Goal: Information Seeking & Learning: Check status

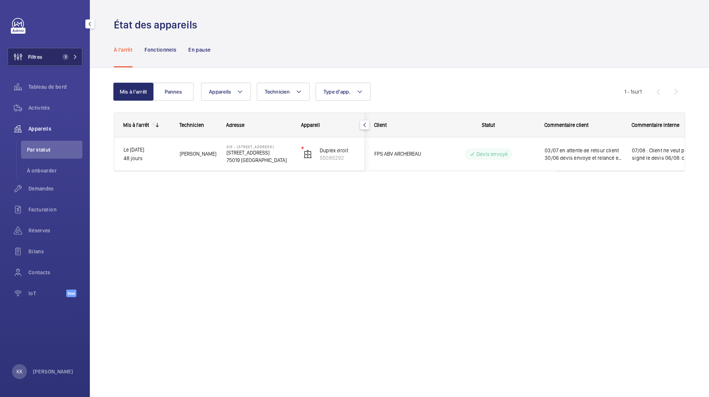
click at [66, 60] on button "Filtres 1" at bounding box center [44, 57] width 75 height 18
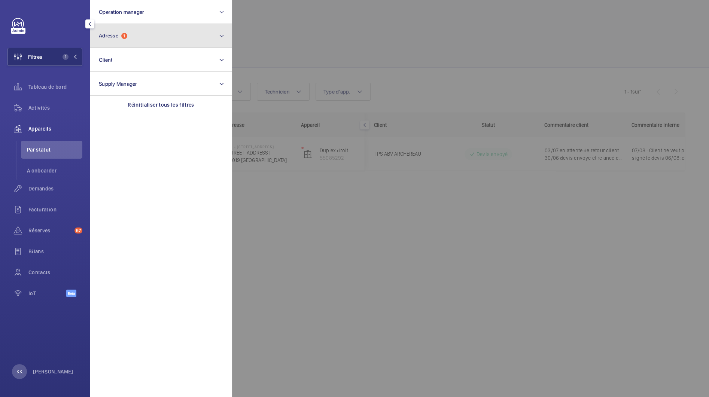
click at [142, 35] on button "Adresse 1" at bounding box center [161, 36] width 142 height 24
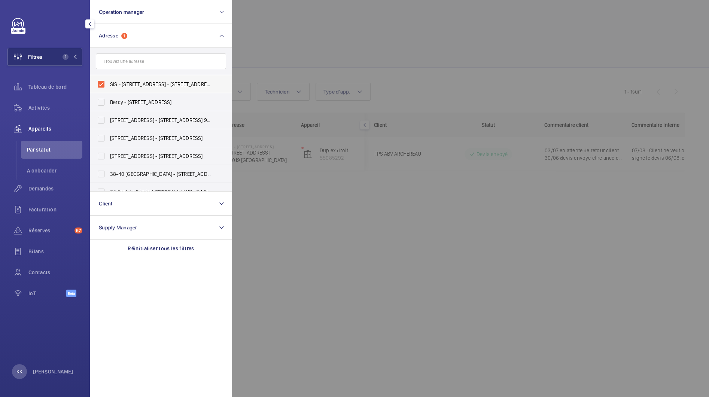
click at [110, 86] on span "SIS - 73 rue Archereau, 75019 Paris - 73 Rue Archereau, PARIS 75019" at bounding box center [161, 84] width 103 height 7
click at [109, 86] on input "SIS - 73 rue Archereau, 75019 Paris - 73 Rue Archereau, PARIS 75019" at bounding box center [101, 84] width 15 height 15
checkbox input "false"
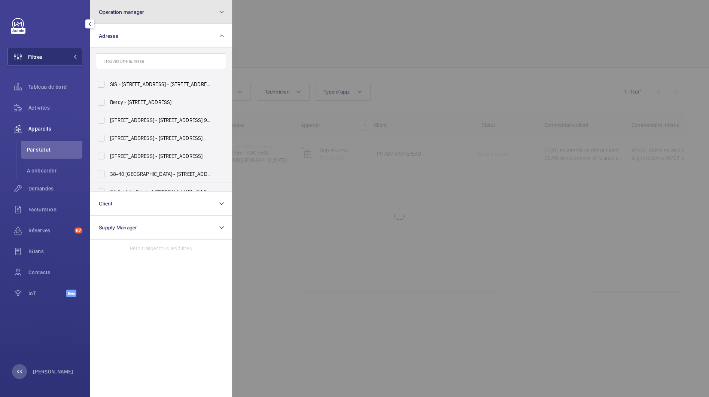
click at [114, 19] on button "Operation manager" at bounding box center [161, 12] width 142 height 24
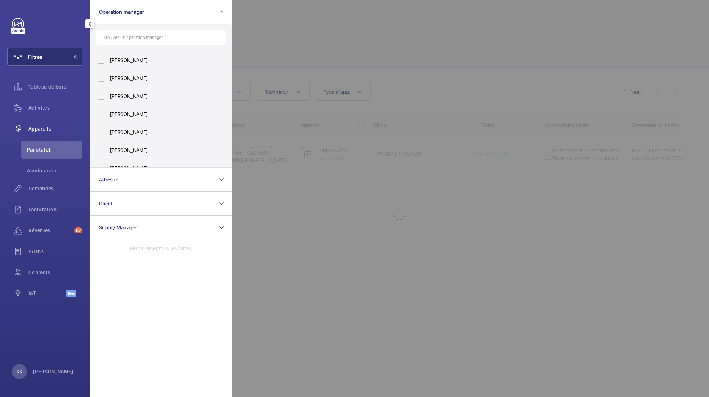
click at [114, 78] on span "Zohra Hamdani" at bounding box center [161, 78] width 103 height 7
click at [109, 78] on input "Zohra Hamdani" at bounding box center [101, 78] width 15 height 15
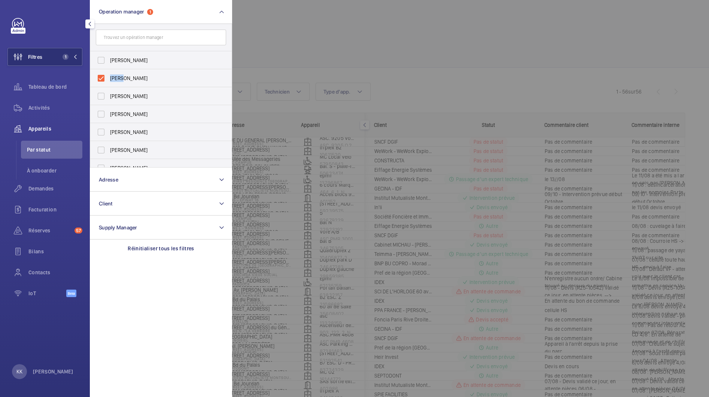
click at [114, 78] on span "Zohra Hamdani" at bounding box center [161, 78] width 103 height 7
click at [109, 78] on input "Zohra Hamdani" at bounding box center [101, 78] width 15 height 15
checkbox input "false"
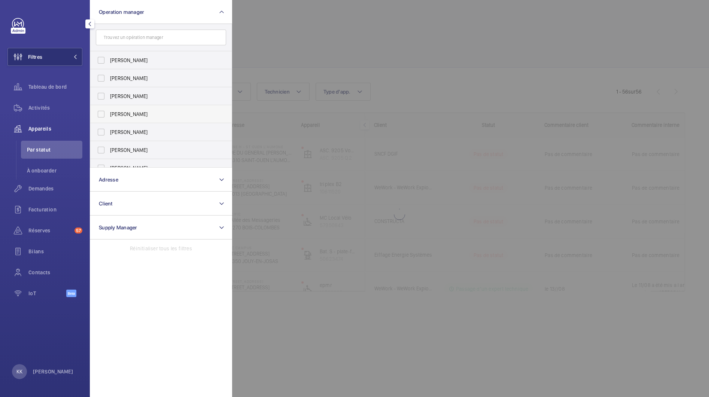
click at [116, 113] on span "[PERSON_NAME]" at bounding box center [161, 114] width 103 height 7
click at [109, 113] on input "[PERSON_NAME]" at bounding box center [101, 114] width 15 height 15
checkbox input "true"
click at [352, 14] on div at bounding box center [586, 198] width 709 height 397
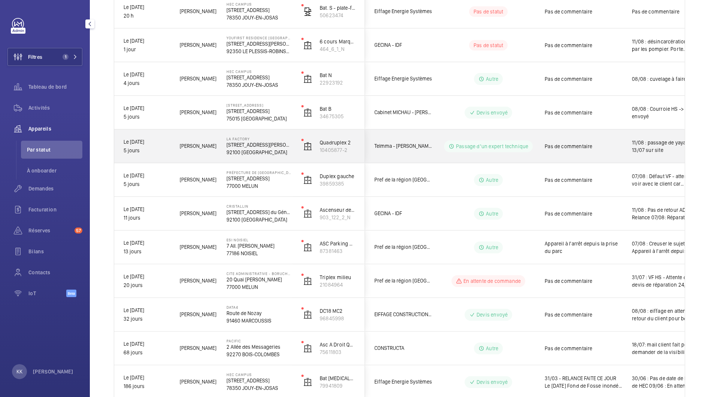
scroll to position [170, 0]
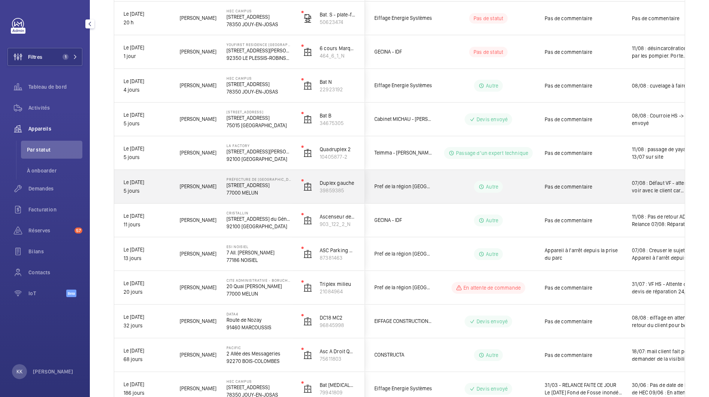
click at [258, 188] on p "12 Rue des Saints-Pères" at bounding box center [259, 185] width 65 height 7
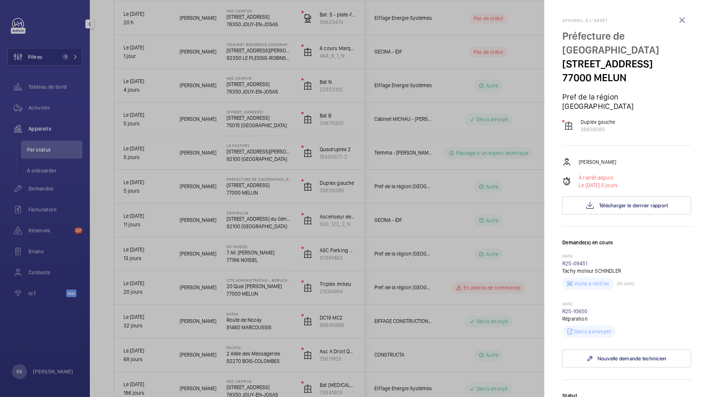
click at [219, 160] on div at bounding box center [354, 198] width 709 height 397
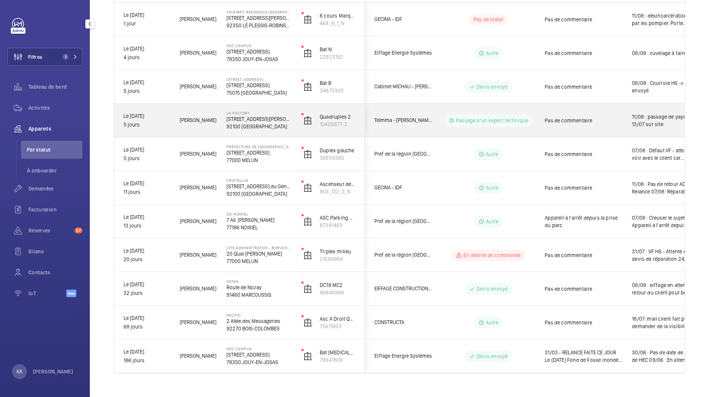
scroll to position [207, 0]
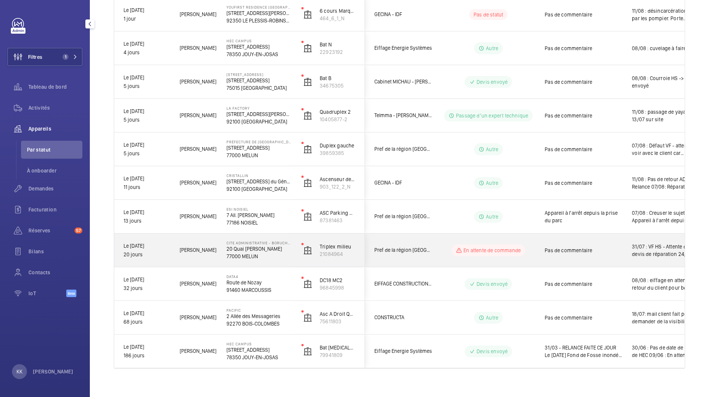
click at [223, 247] on div "Cite Administrative - BORUCHOWITS 20 Quai Hippolyte Rossignol 77000 MELUN" at bounding box center [255, 251] width 74 height 34
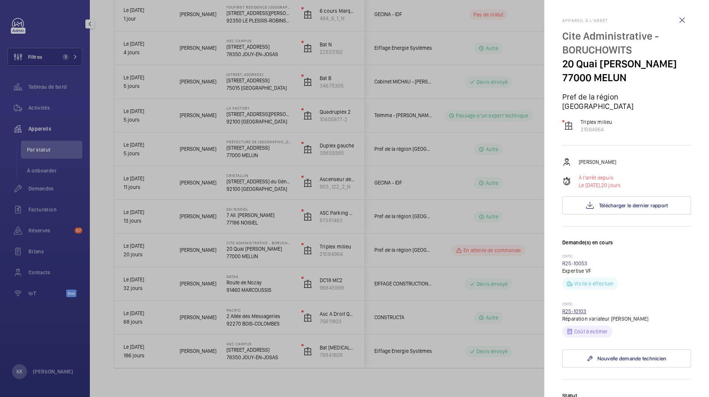
click at [572, 315] on link "R25-10103" at bounding box center [575, 312] width 24 height 6
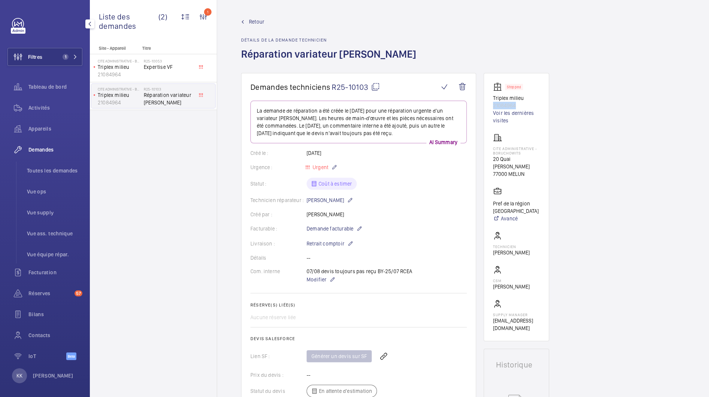
drag, startPoint x: 524, startPoint y: 104, endPoint x: 486, endPoint y: 106, distance: 37.9
click at [486, 106] on wm-front-card "Stopped Triplex milieu 21084964 Voir les dernières visites Cite Administrative …" at bounding box center [517, 207] width 66 height 269
copy p "21084964"
drag, startPoint x: 487, startPoint y: 148, endPoint x: 521, endPoint y: 151, distance: 34.6
click at [523, 151] on wm-front-card "Stopped Triplex milieu 21084964 Voir les dernières visites Cite Administrative …" at bounding box center [517, 207] width 66 height 269
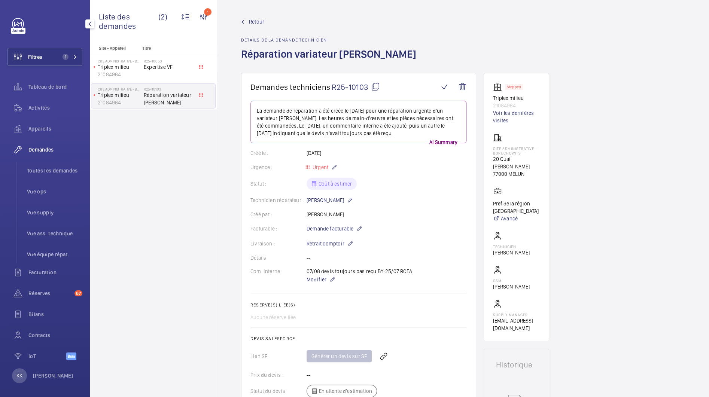
drag, startPoint x: 491, startPoint y: 157, endPoint x: 521, endPoint y: 168, distance: 31.9
click at [521, 168] on wm-front-card "Stopped Triplex milieu 21084964 Voir les dernières visites Cite Administrative …" at bounding box center [517, 207] width 66 height 269
copy p "20 Quai Hippolyte Rossignol"
drag, startPoint x: 528, startPoint y: 106, endPoint x: 491, endPoint y: 108, distance: 37.6
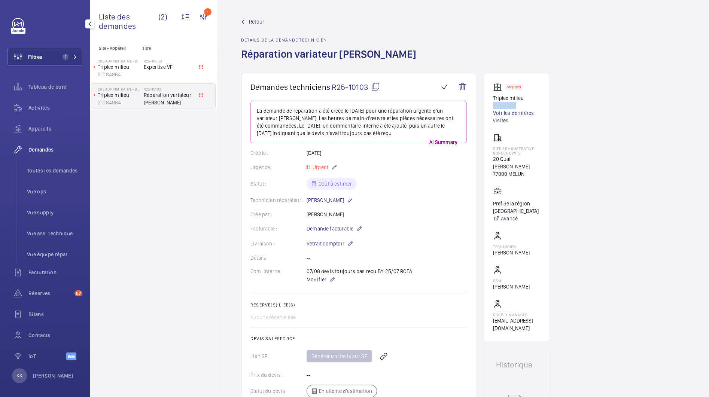
click at [491, 108] on wm-front-card "Stopped Triplex milieu 21084964 Voir les dernières visites Cite Administrative …" at bounding box center [517, 207] width 66 height 269
copy p "21084964"
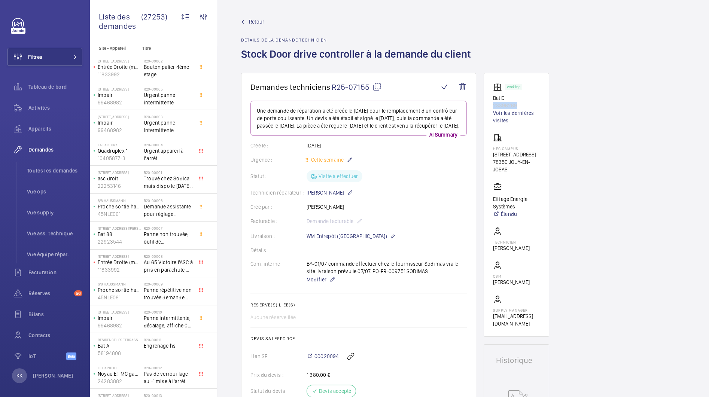
drag, startPoint x: 529, startPoint y: 102, endPoint x: 491, endPoint y: 107, distance: 38.9
click at [491, 107] on wm-front-card "Working Bat D 23396269 Voir les dernières visites HEC CAMPUS [STREET_ADDRESS] E…" at bounding box center [517, 205] width 66 height 264
copy p "23396269"
